Goal: Navigation & Orientation: Find specific page/section

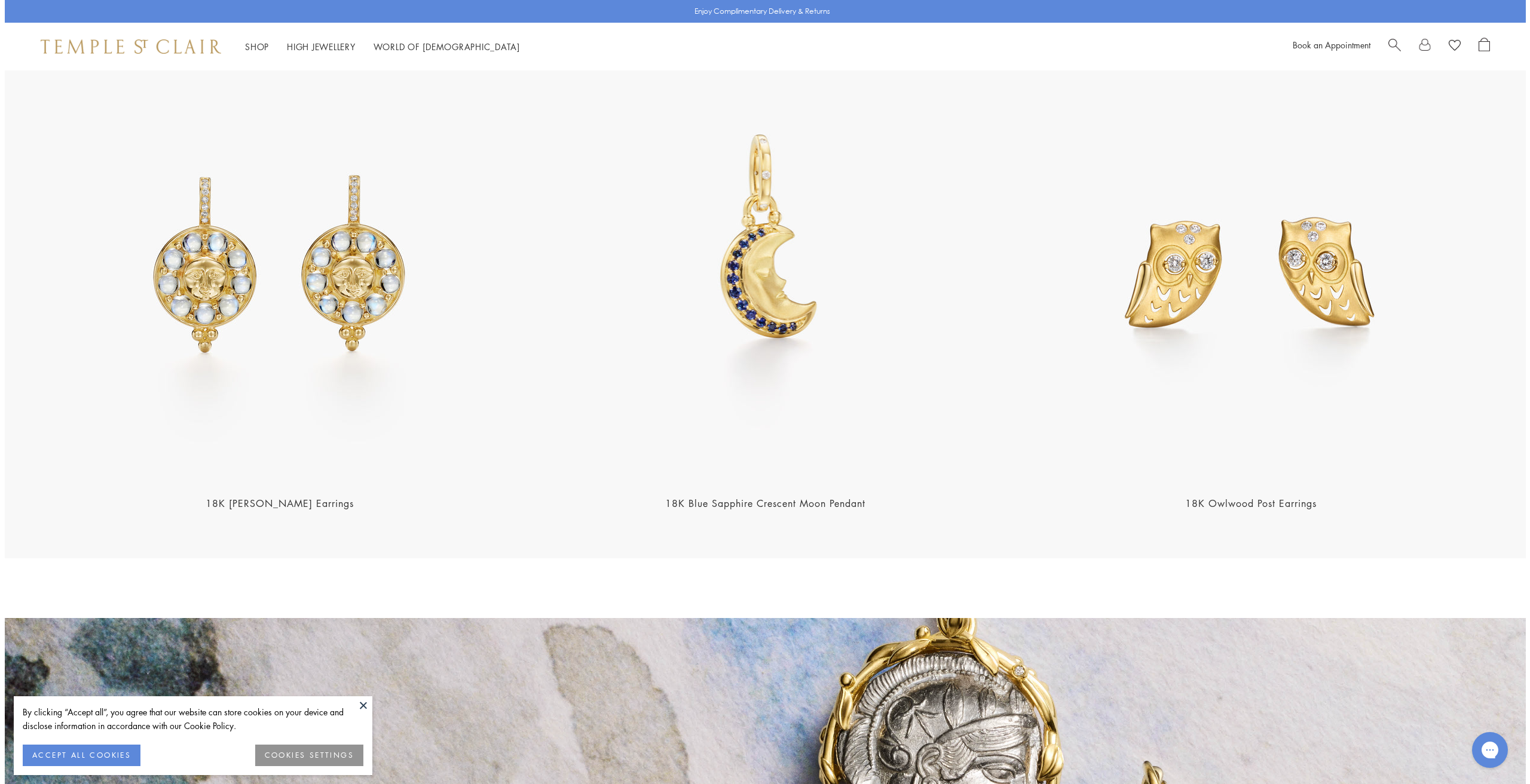
scroll to position [2278, 0]
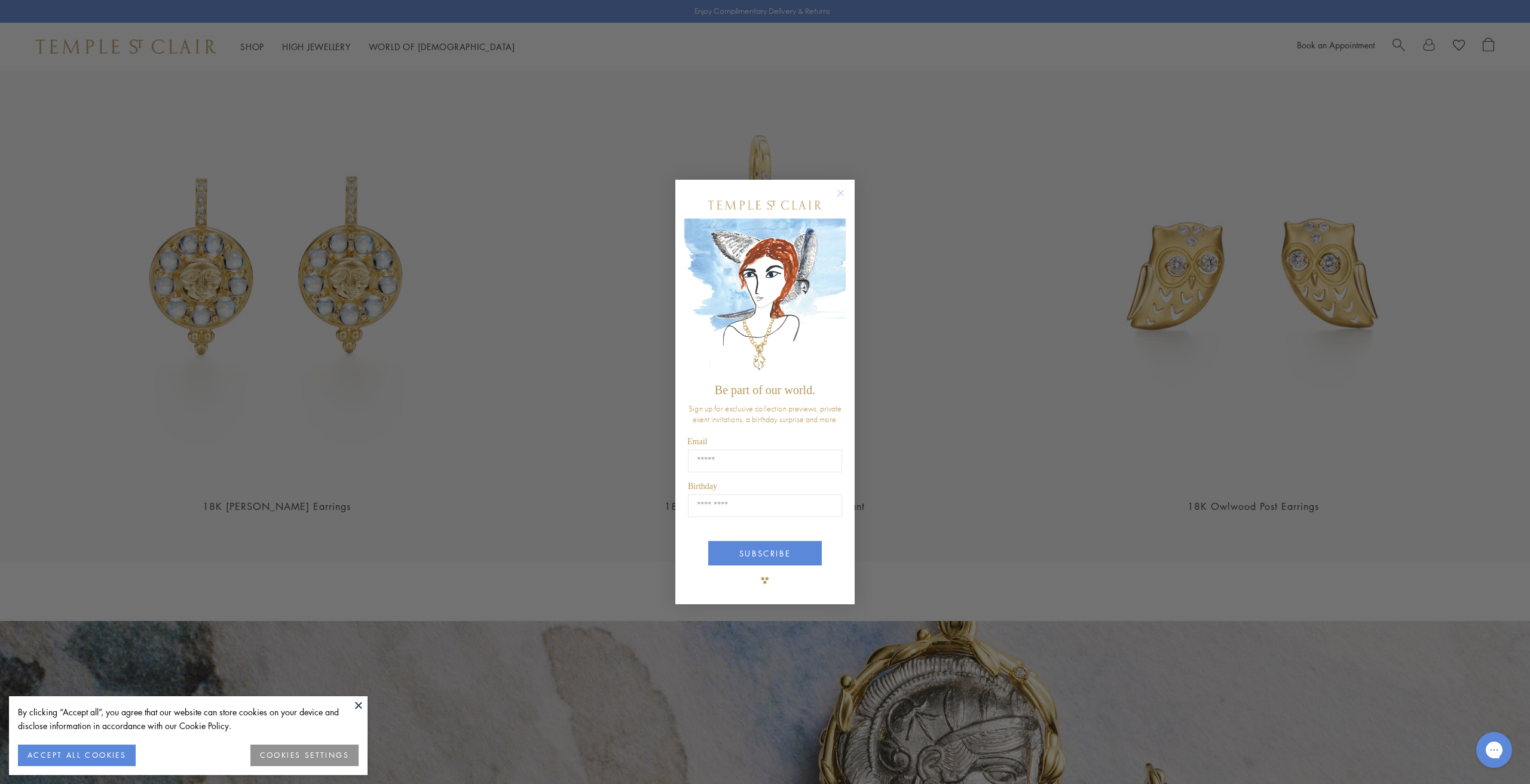
click at [841, 191] on circle "Close dialog" at bounding box center [841, 193] width 14 height 14
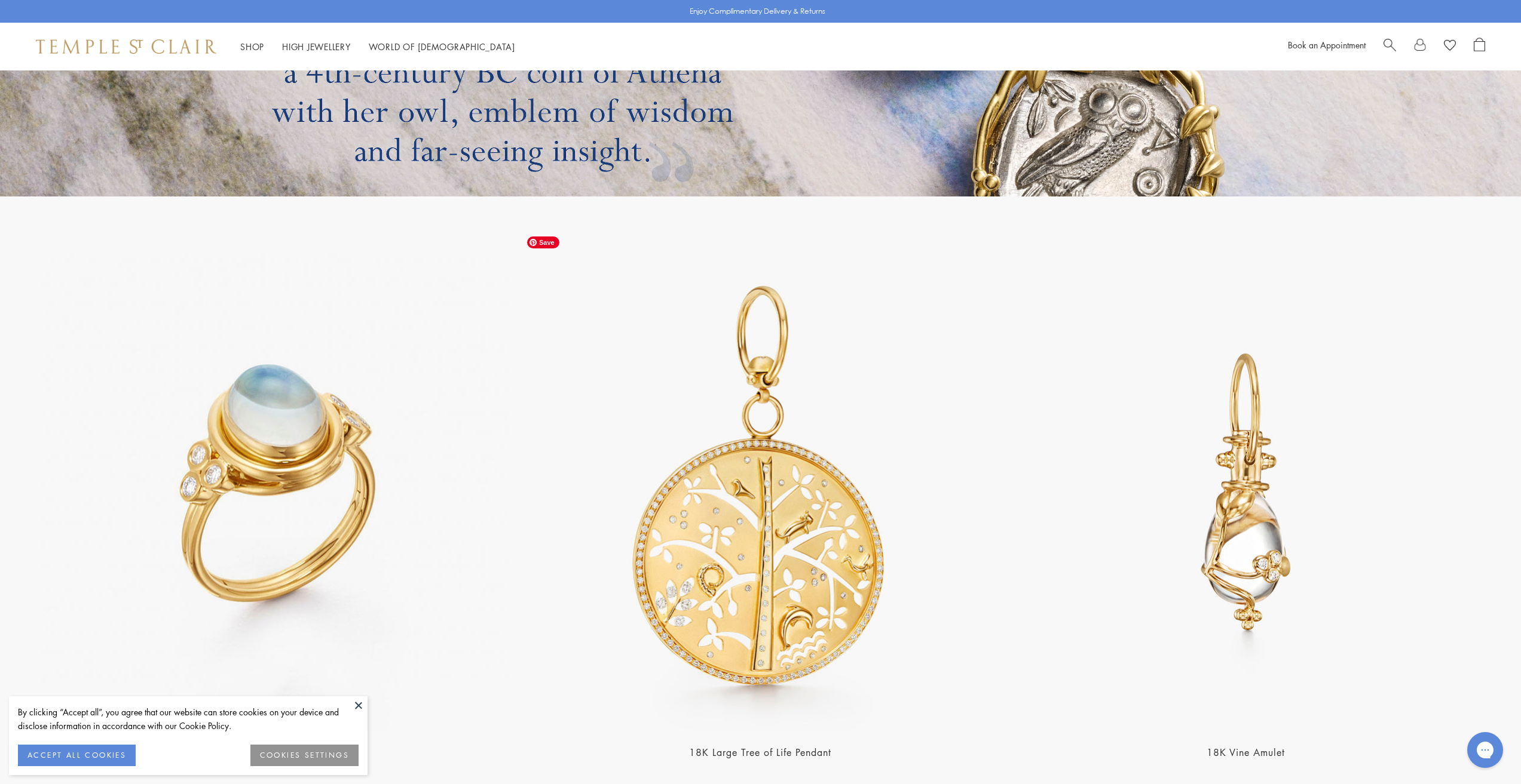
scroll to position [3345, 0]
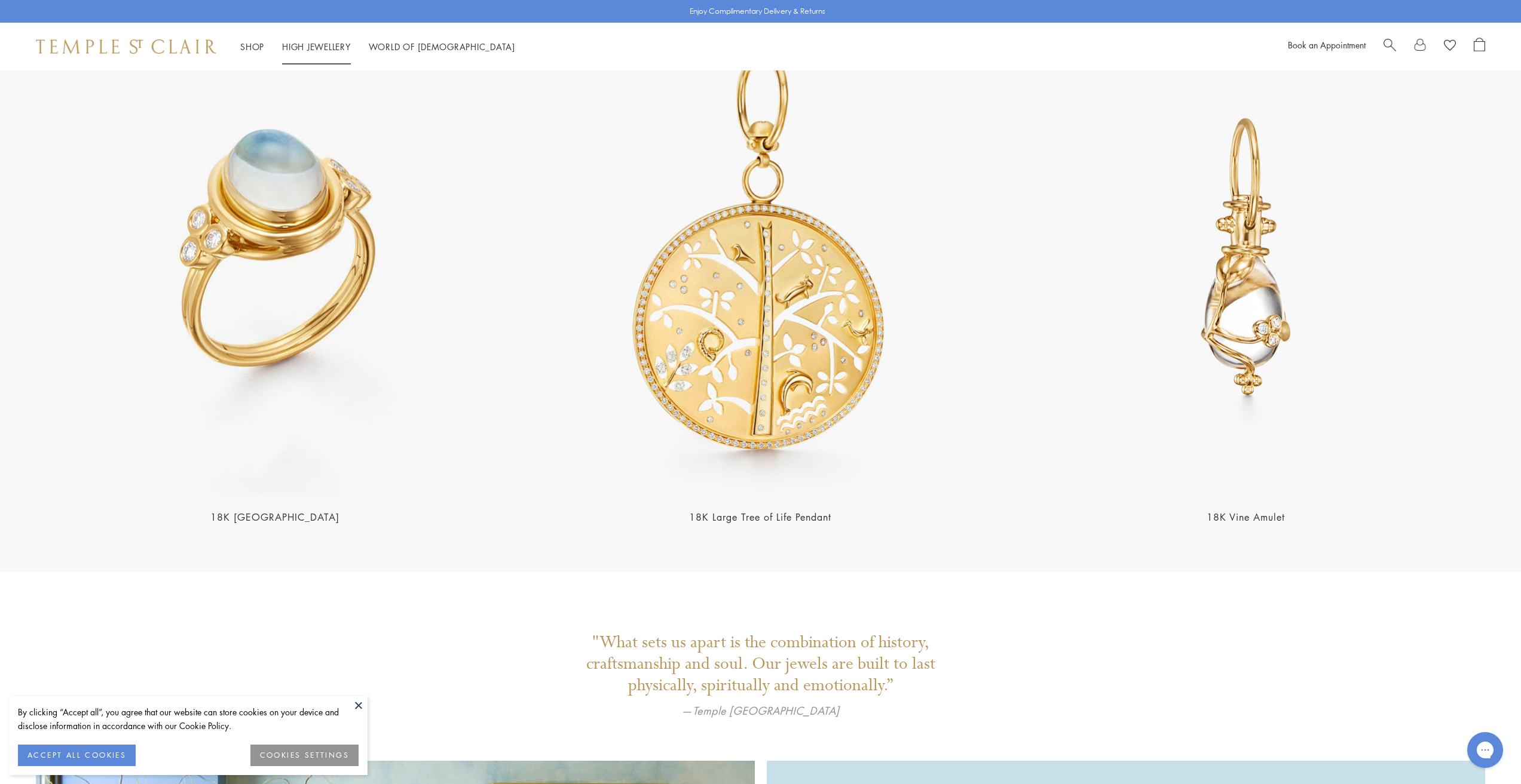
click at [308, 43] on link "High Jewellery High Jewellery" at bounding box center [316, 47] width 69 height 12
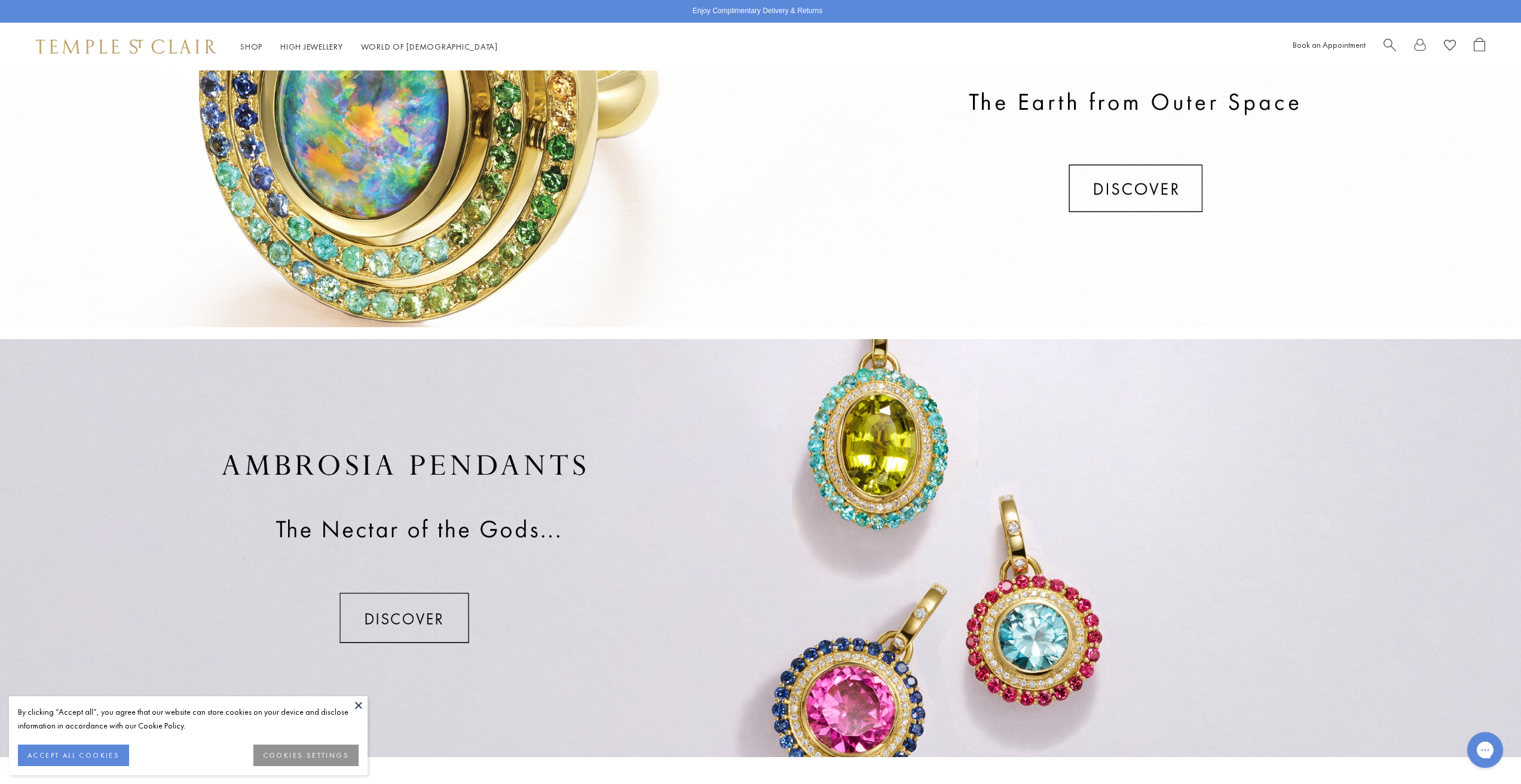
scroll to position [113, 0]
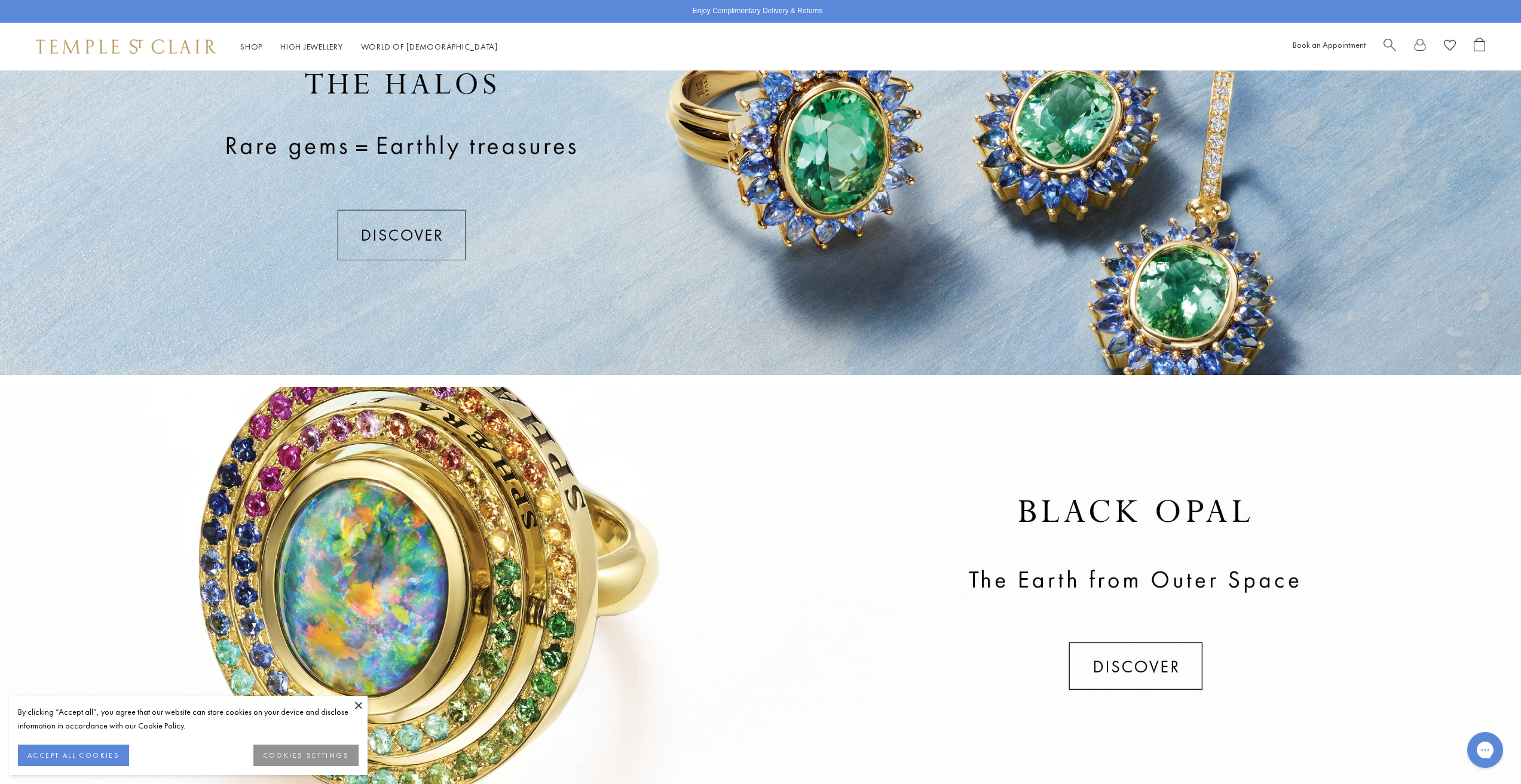
click at [425, 246] on div at bounding box center [760, 166] width 1521 height 418
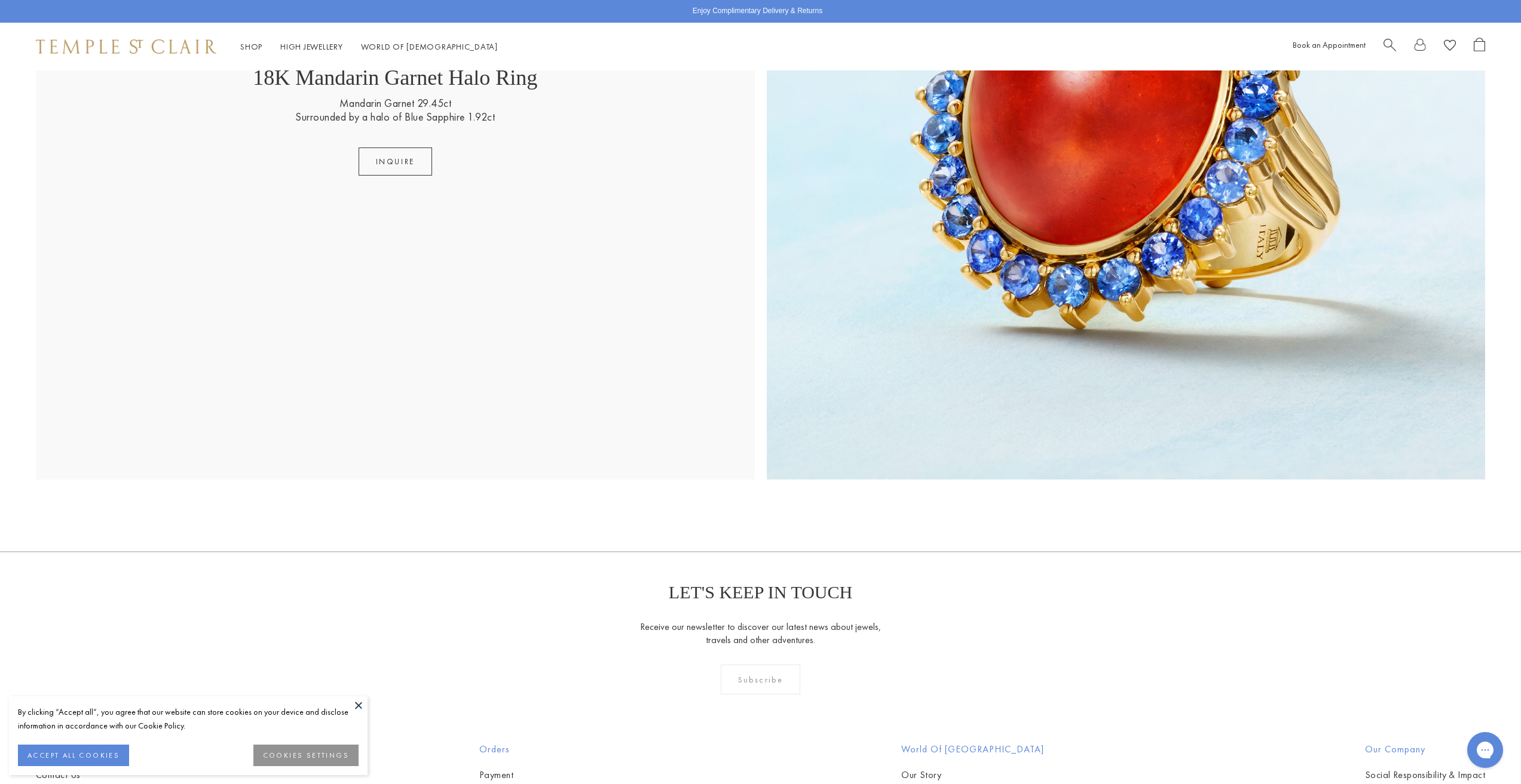
scroll to position [3130, 0]
